Goal: Navigation & Orientation: Find specific page/section

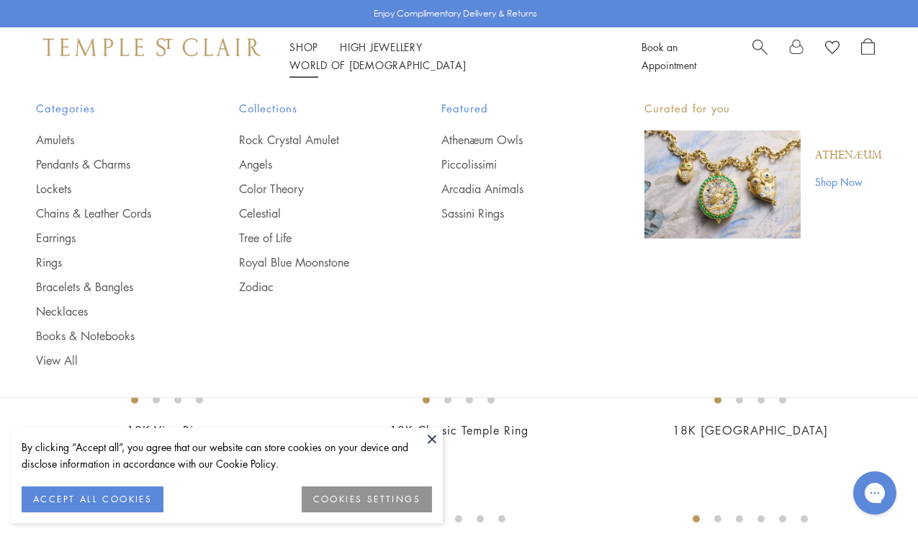
click at [162, 50] on img at bounding box center [151, 46] width 217 height 17
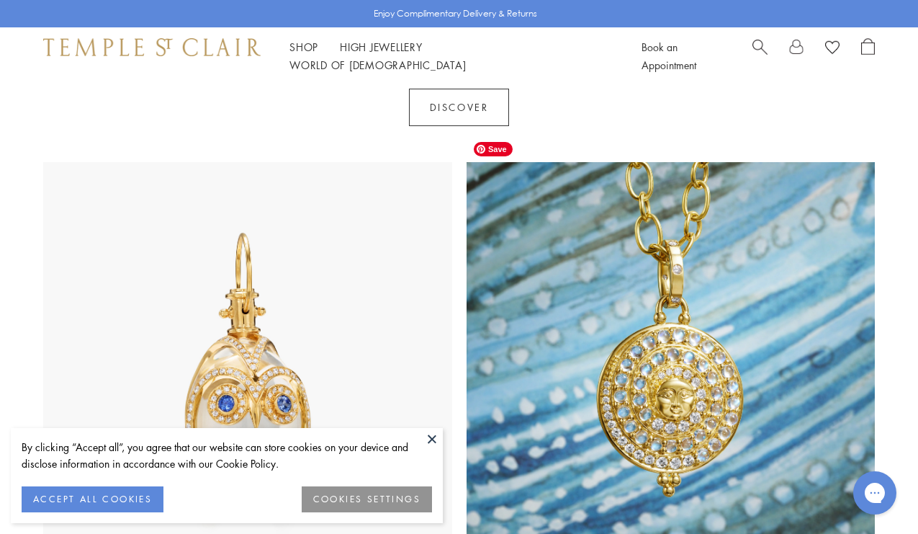
scroll to position [615, 0]
click at [428, 436] on button at bounding box center [432, 439] width 22 height 22
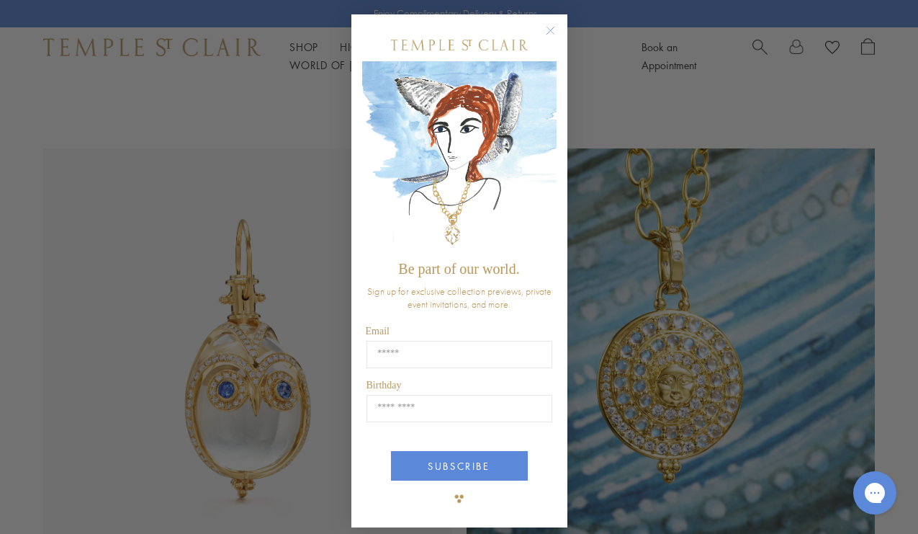
scroll to position [6, 0]
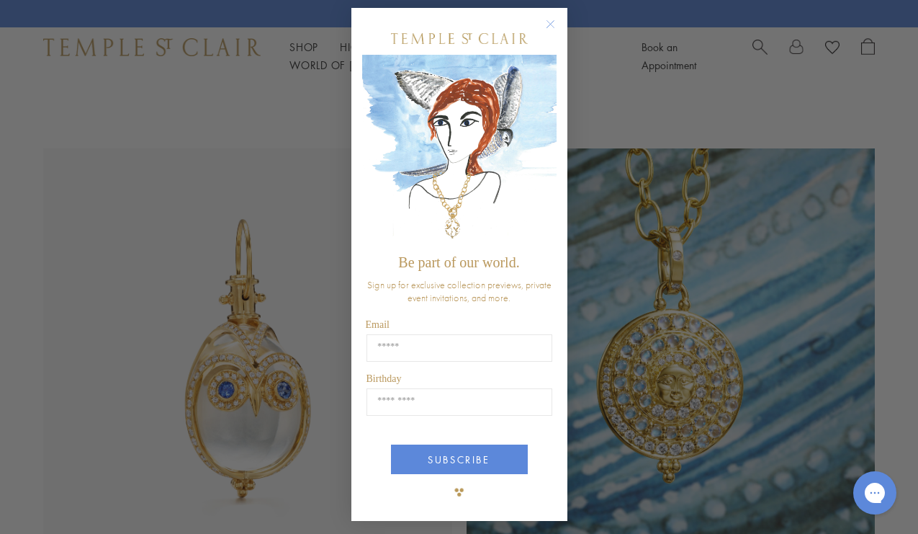
click at [304, 346] on div "Close dialog Be part of our world. Sign up for exclusive collection previews, p…" at bounding box center [459, 267] width 918 height 534
click at [546, 19] on circle "Close dialog" at bounding box center [549, 24] width 17 height 17
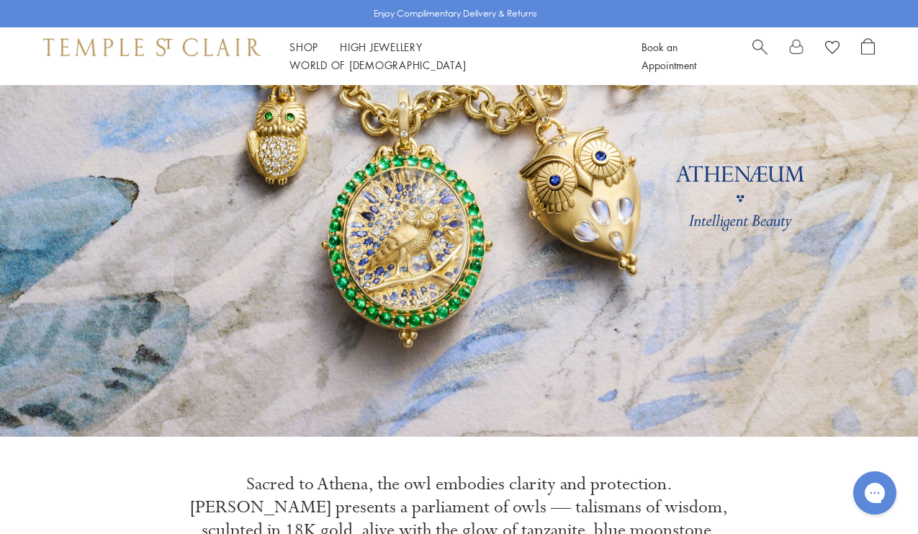
scroll to position [0, 0]
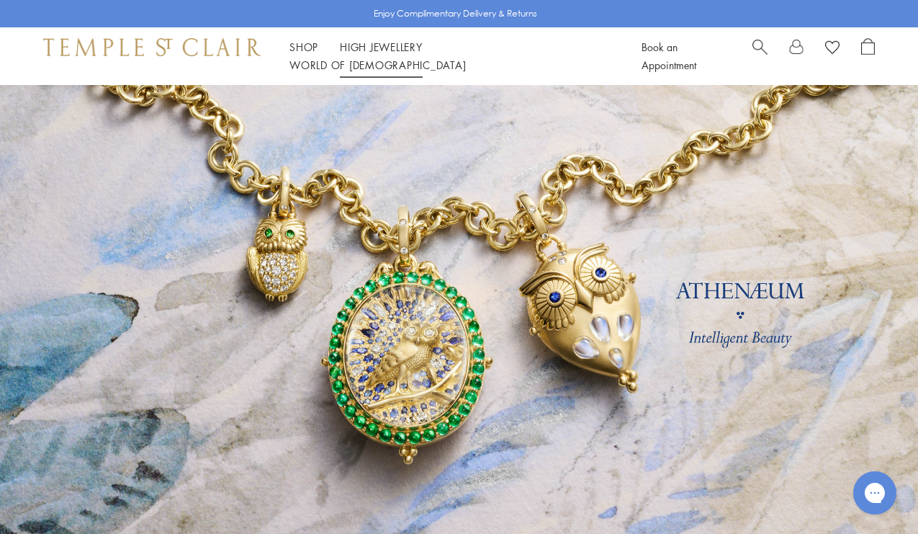
click at [401, 54] on link "High Jewellery High Jewellery" at bounding box center [381, 47] width 83 height 14
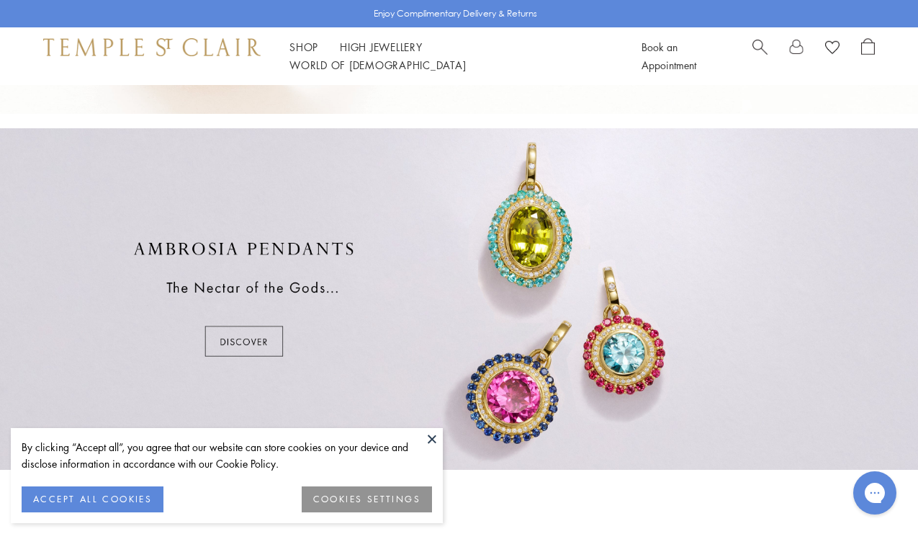
scroll to position [492, 0]
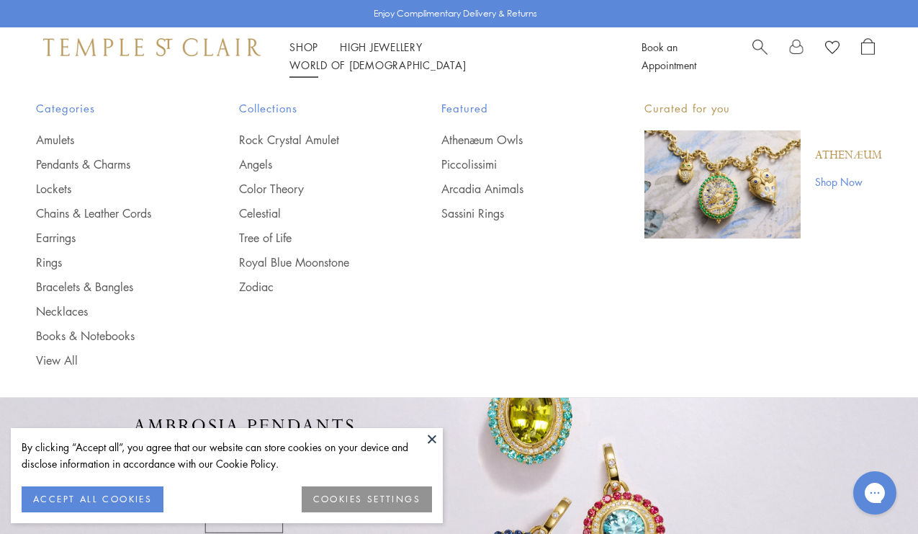
click at [309, 54] on link "Shop Shop" at bounding box center [303, 47] width 29 height 14
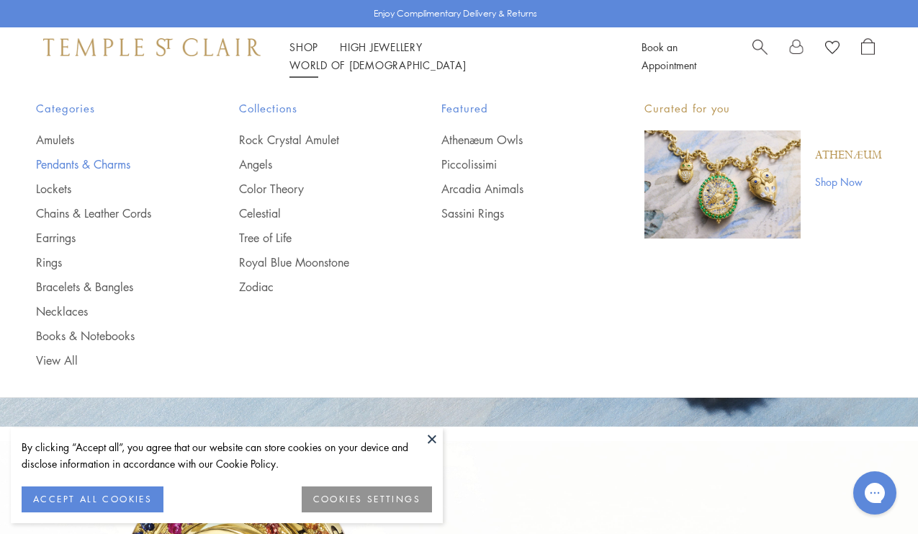
click at [76, 163] on link "Pendants & Charms" at bounding box center [108, 164] width 145 height 16
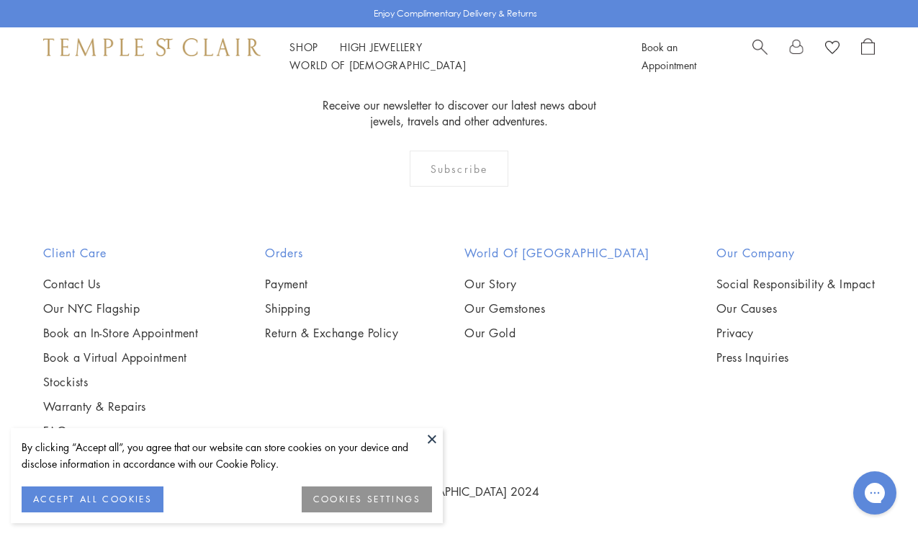
scroll to position [5195, 0]
